Goal: Task Accomplishment & Management: Complete application form

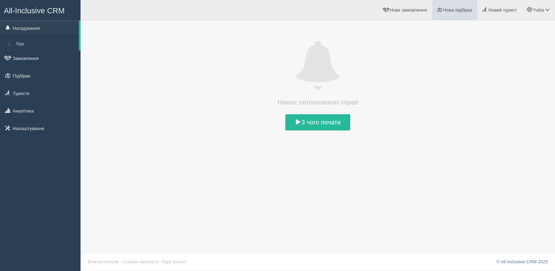
click at [444, 9] on span "Нова підбірка" at bounding box center [458, 9] width 29 height 5
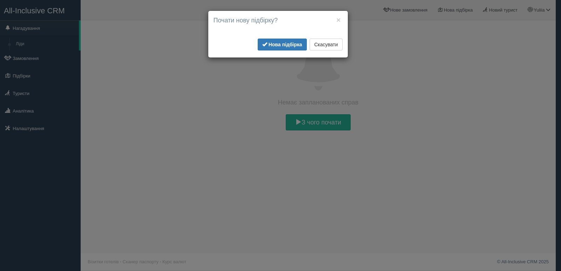
click at [365, 27] on div "× Почати нову підбірку? Додати готелі у нову підбірку? Для інтеграції з пошуком…" at bounding box center [280, 135] width 561 height 271
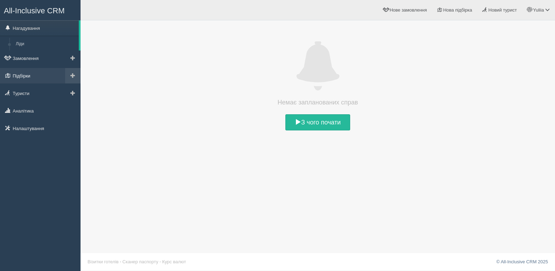
click at [22, 75] on link "Підбірки" at bounding box center [40, 75] width 81 height 15
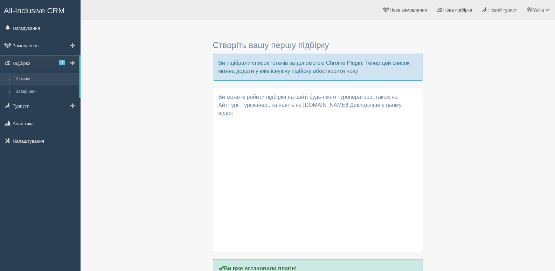
click at [32, 77] on link "Активні" at bounding box center [46, 79] width 66 height 13
click at [33, 62] on link "Підбірки 3" at bounding box center [39, 62] width 79 height 15
click at [333, 71] on link "створити нову" at bounding box center [340, 71] width 36 height 6
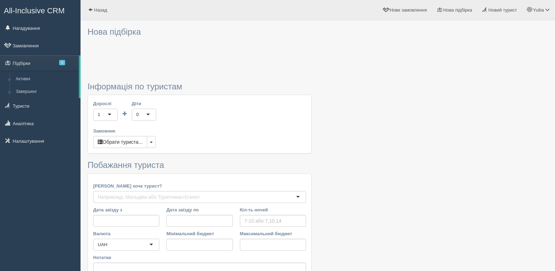
type input "7"
type input "41100"
type input "120000"
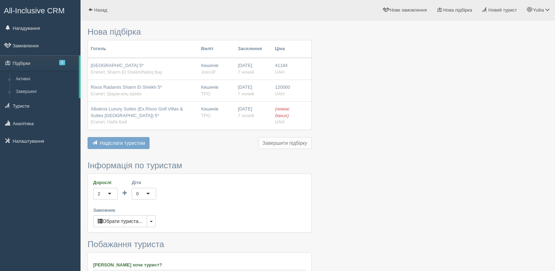
click at [277, 64] on span "41184" at bounding box center [281, 65] width 13 height 5
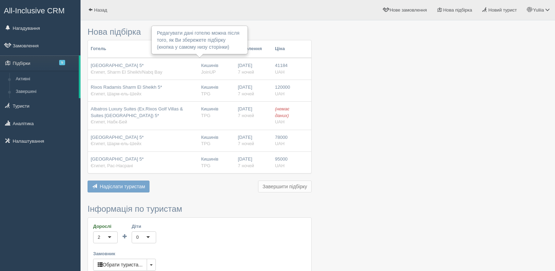
click at [211, 67] on div "Кишинів [GEOGRAPHIC_DATA]" at bounding box center [216, 68] width 31 height 13
drag, startPoint x: 208, startPoint y: 68, endPoint x: 348, endPoint y: 62, distance: 139.9
click at [348, 62] on div at bounding box center [318, 230] width 461 height 412
